Goal: Task Accomplishment & Management: Manage account settings

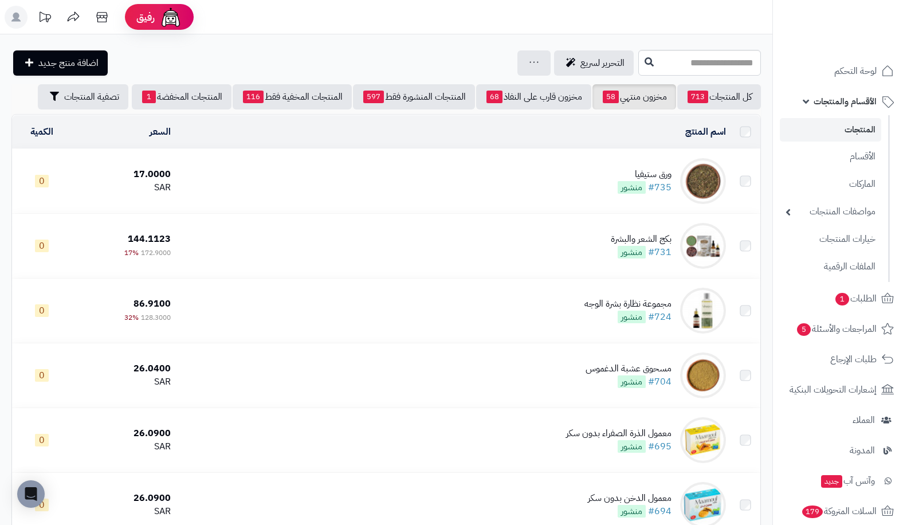
drag, startPoint x: 0, startPoint y: 0, endPoint x: 859, endPoint y: 130, distance: 869.1
click at [859, 130] on link "المنتجات" at bounding box center [830, 130] width 101 height 24
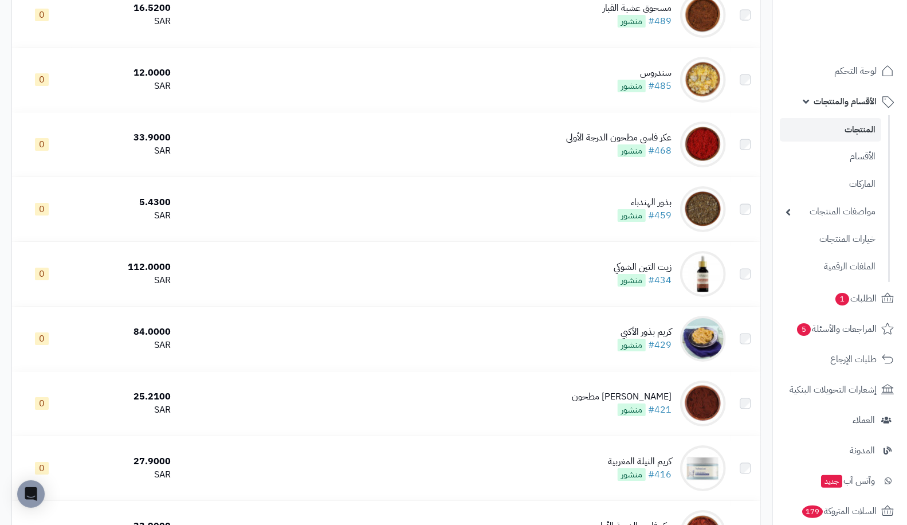
scroll to position [2433, 0]
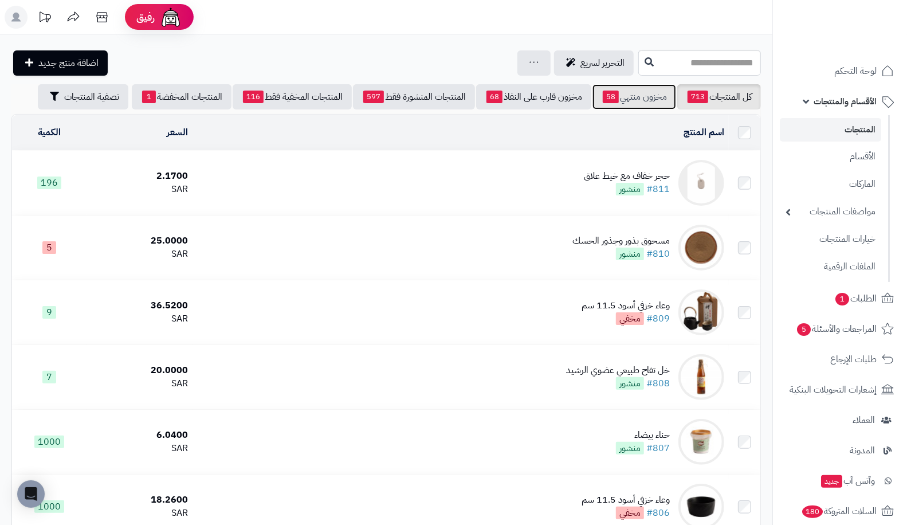
click at [631, 95] on link "مخزون منتهي 58" at bounding box center [635, 96] width 84 height 25
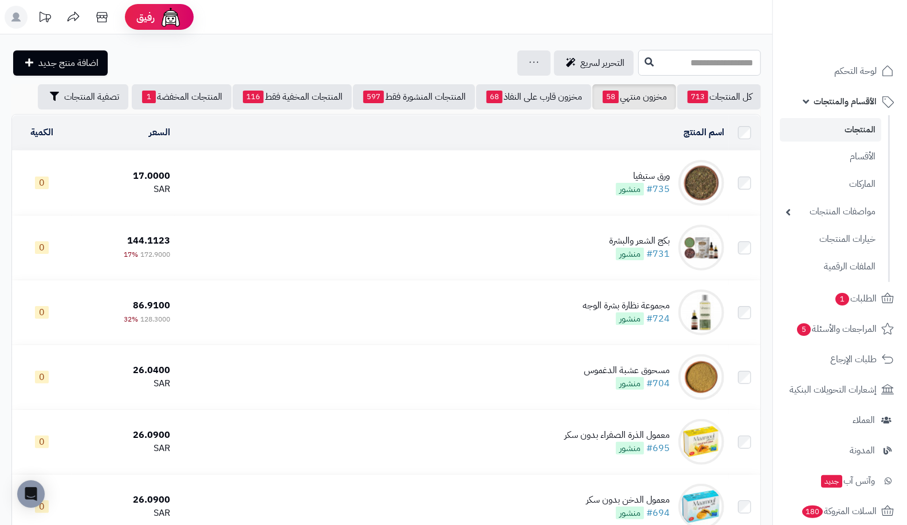
click at [688, 58] on input "text" at bounding box center [700, 63] width 123 height 26
drag, startPoint x: 690, startPoint y: 61, endPoint x: 776, endPoint y: 58, distance: 86.0
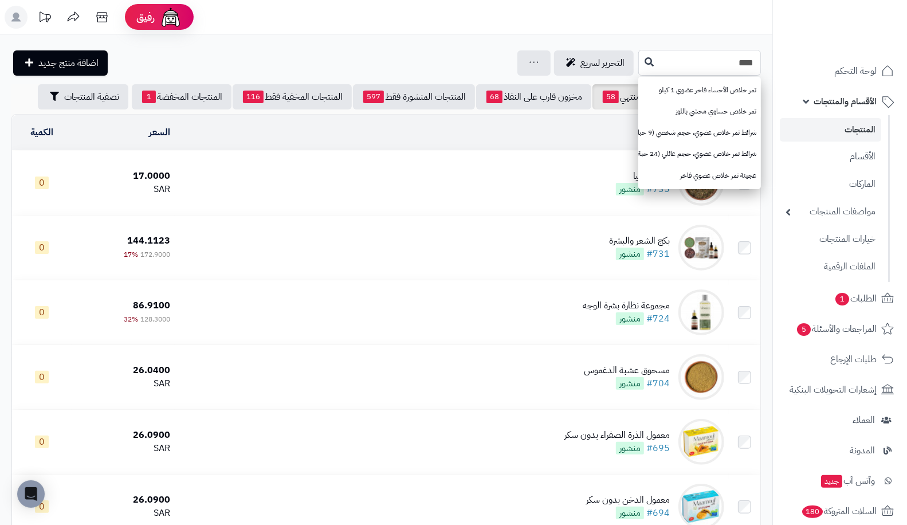
type input "****"
click at [641, 57] on button at bounding box center [649, 63] width 17 height 22
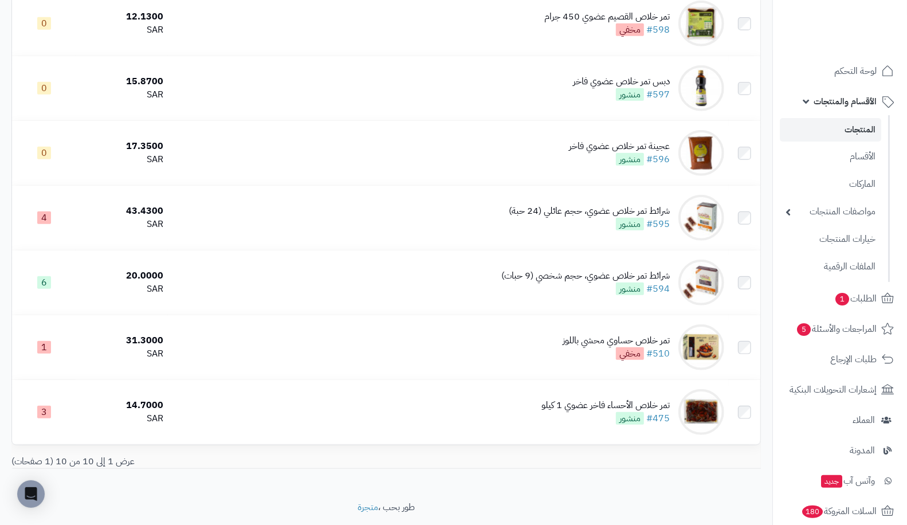
scroll to position [355, 0]
click at [670, 417] on link "#475" at bounding box center [659, 417] width 24 height 14
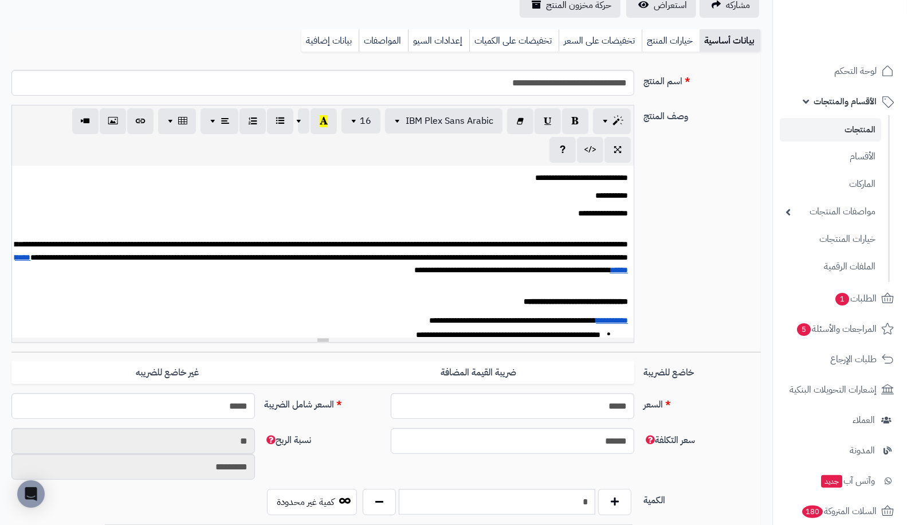
scroll to position [193, 0]
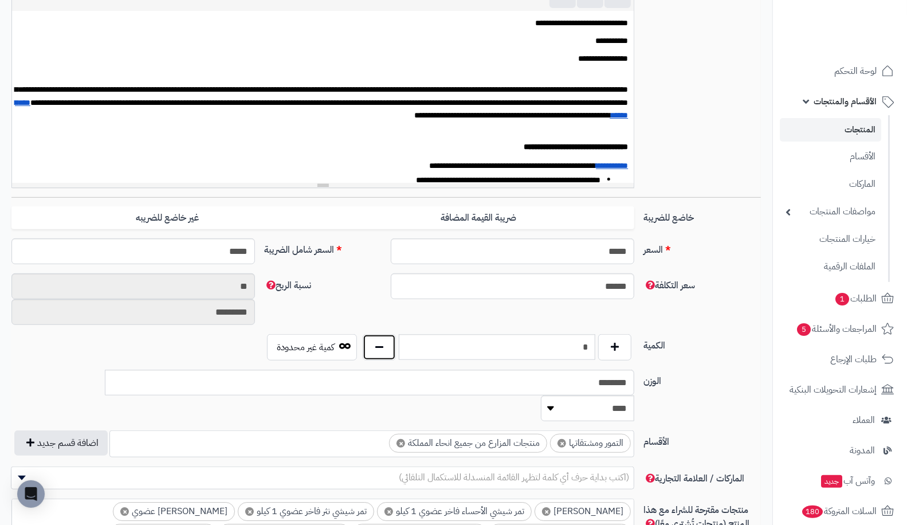
click at [380, 343] on button "button" at bounding box center [379, 347] width 33 height 26
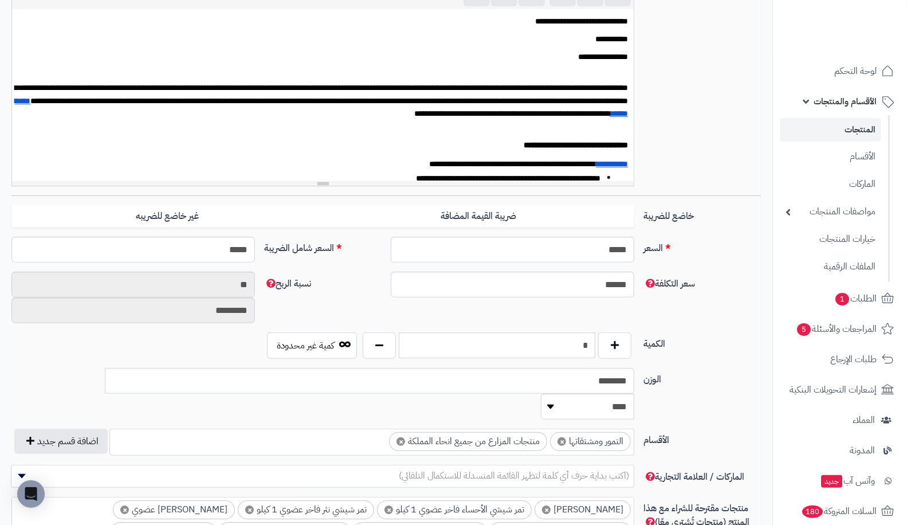
scroll to position [282, 0]
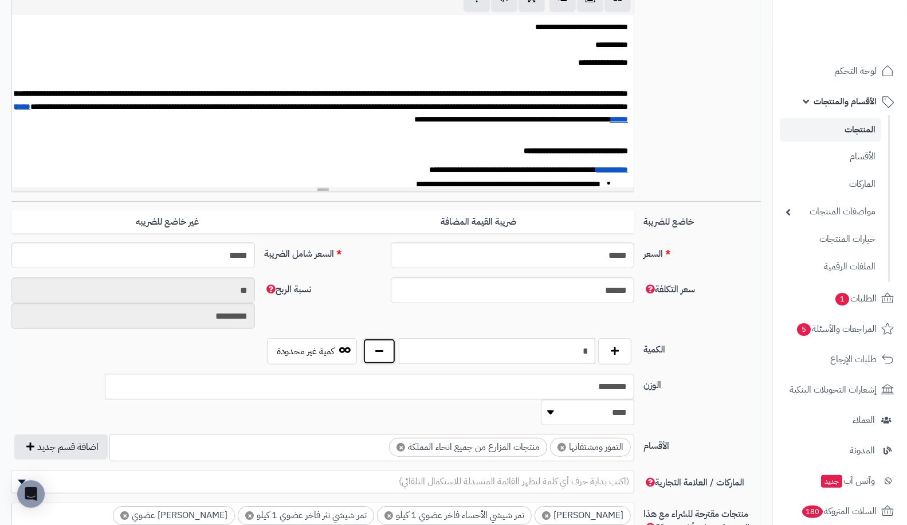
click at [378, 352] on button "button" at bounding box center [379, 351] width 33 height 26
click at [382, 347] on button "button" at bounding box center [379, 351] width 33 height 26
type input "*"
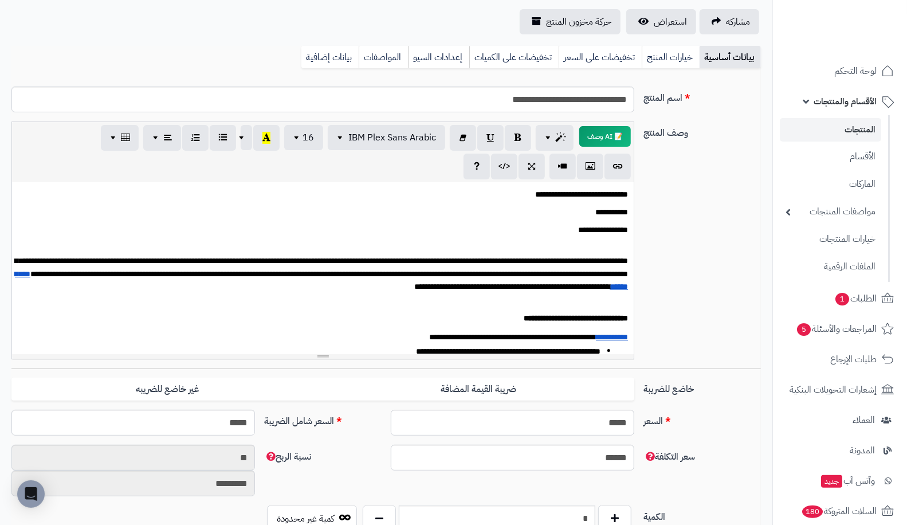
scroll to position [0, 0]
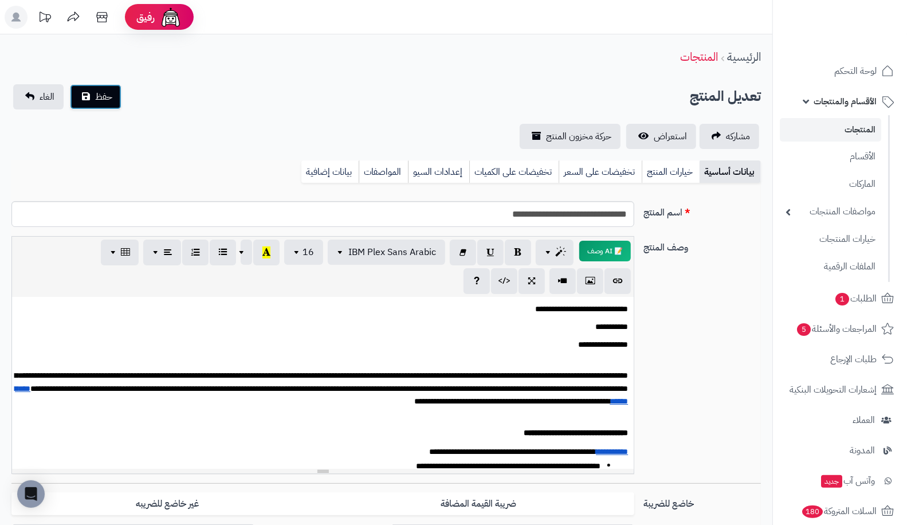
click at [100, 102] on span "حفظ" at bounding box center [103, 97] width 17 height 14
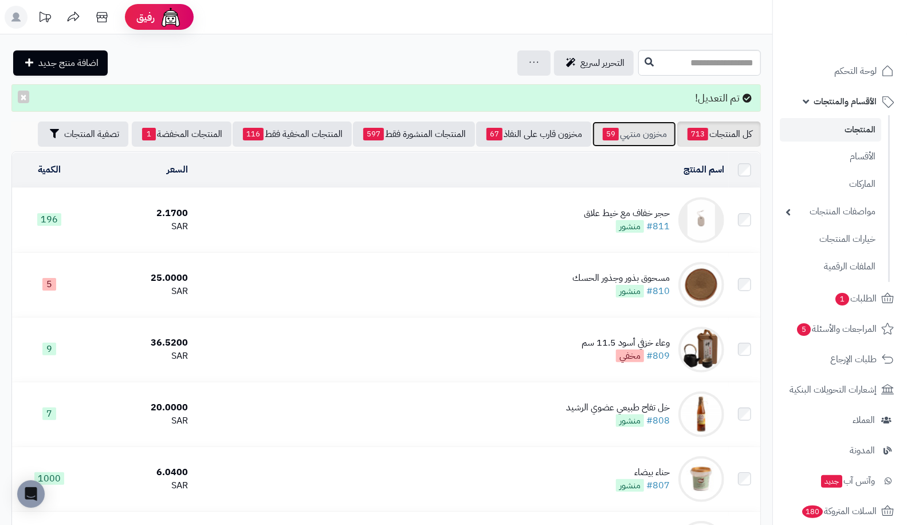
click at [621, 126] on link "مخزون منتهي 59" at bounding box center [635, 134] width 84 height 25
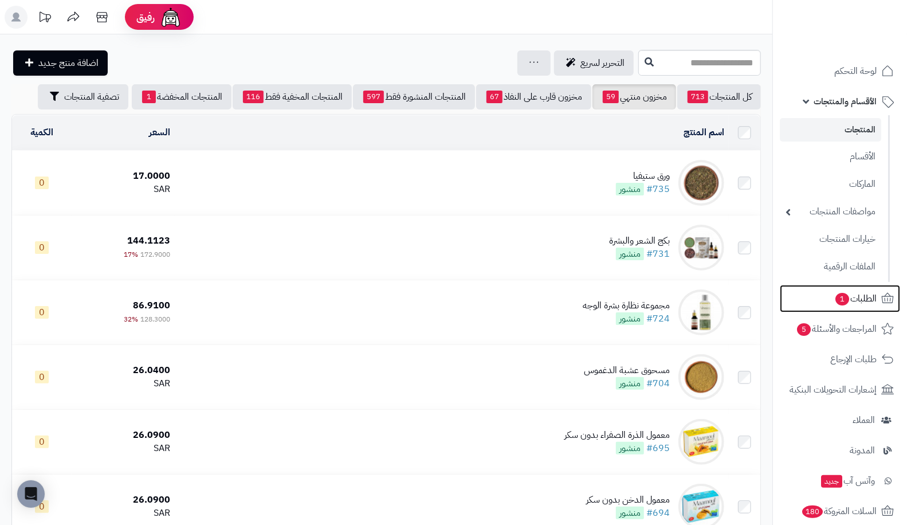
click at [856, 292] on span "الطلبات 1" at bounding box center [856, 299] width 42 height 16
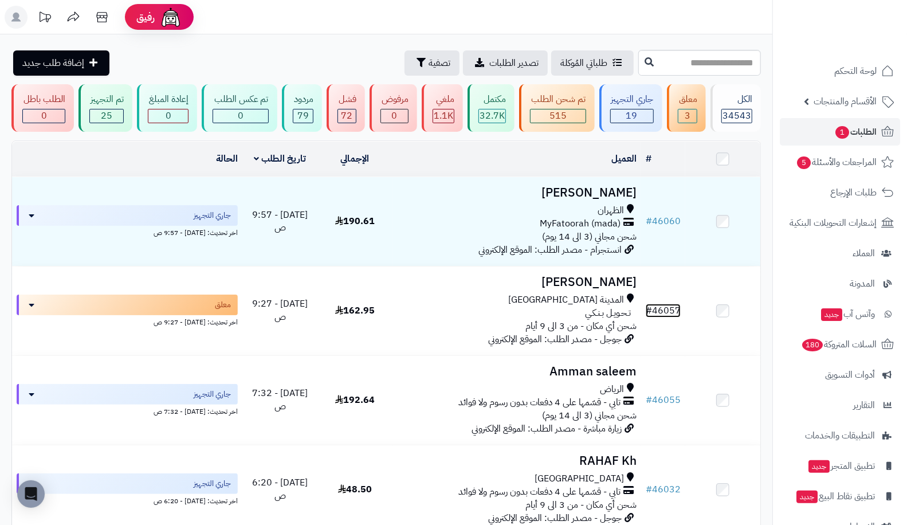
click at [677, 315] on link "# 46057" at bounding box center [663, 311] width 35 height 14
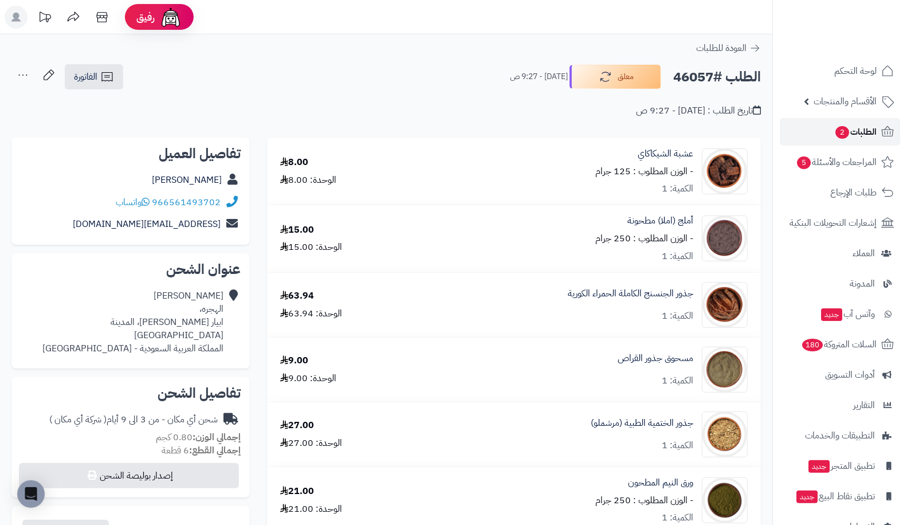
click at [876, 127] on span "الطلبات 2" at bounding box center [856, 132] width 42 height 16
